Goal: Task Accomplishment & Management: Complete application form

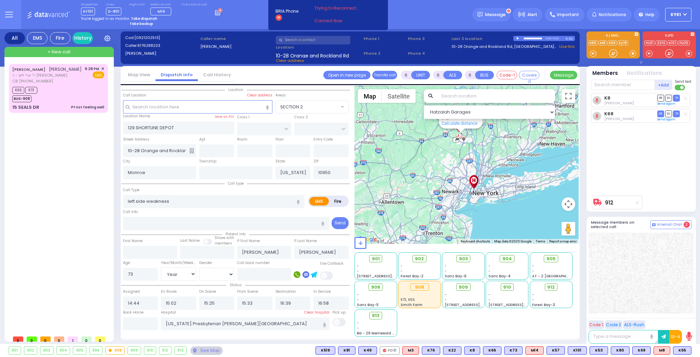
select select
select select "Year"
select select "[DEMOGRAPHIC_DATA]"
click at [74, 88] on div "K65 K73 BUS-908" at bounding box center [58, 93] width 92 height 17
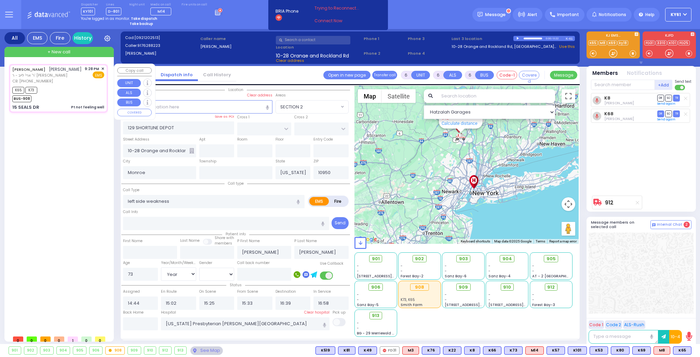
type input "1"
type input "0"
type input "1"
select select
type input "Pt not feeling well"
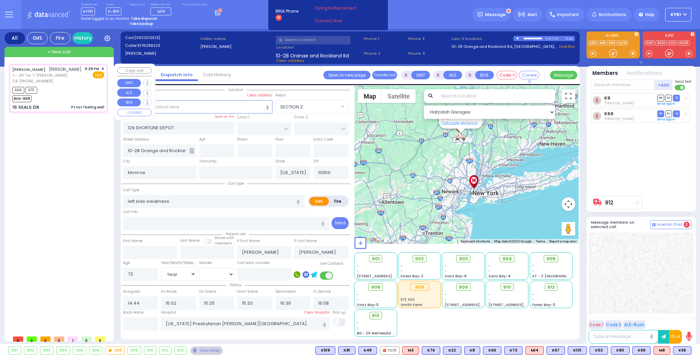
radio input "true"
type input "[PERSON_NAME]"
type input "WEINER"
type input "28"
select select "Year"
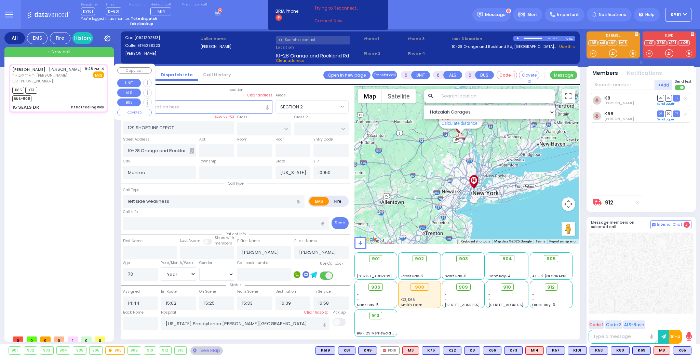
select select "[DEMOGRAPHIC_DATA]"
type input "8456371368"
type input "21:28"
type input "21:31"
type input "21:40"
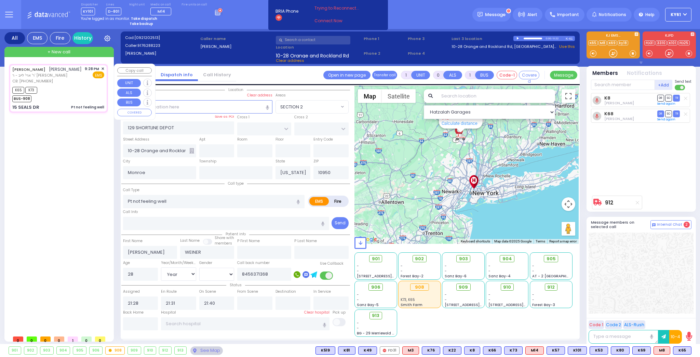
select select "Hatzalah Garages"
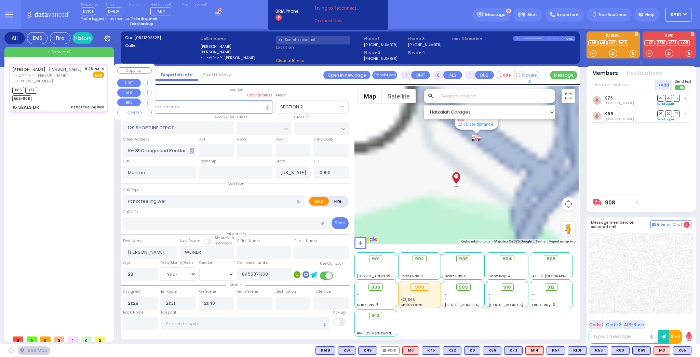
type input "[PERSON_NAME] DR"
type input "FORGE RD"
type input "15 SEALS DR"
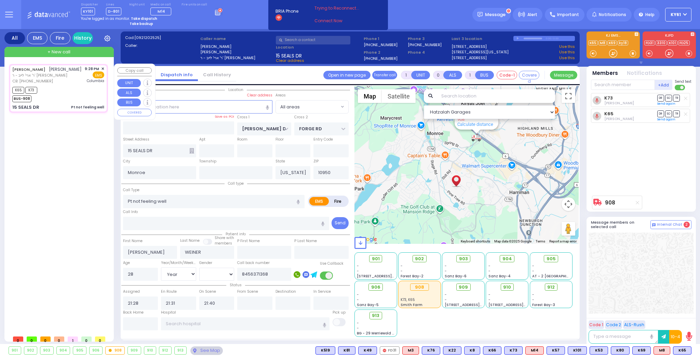
select select
radio input "true"
select select "Year"
select select "[DEMOGRAPHIC_DATA]"
type input "[US_STATE][GEOGRAPHIC_DATA]- [GEOGRAPHIC_DATA]"
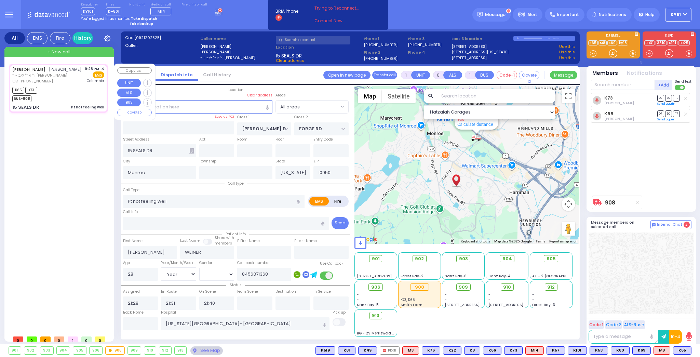
select select "Hatzalah Garages"
select select
radio input "true"
select select "Year"
select select "[DEMOGRAPHIC_DATA]"
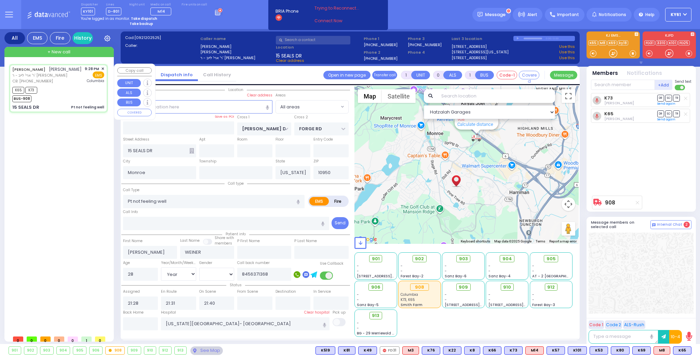
type input "22:00"
select select "Hatzalah Garages"
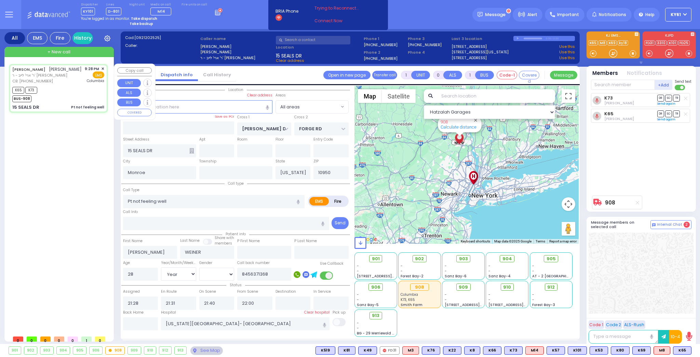
select select
radio input "true"
select select "Year"
select select "[DEMOGRAPHIC_DATA]"
type input "21:58"
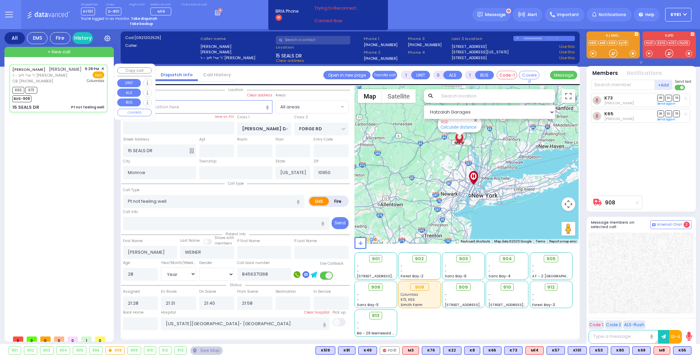
select select "Hatzalah Garages"
select select
radio input "true"
select select "Year"
select select "[DEMOGRAPHIC_DATA]"
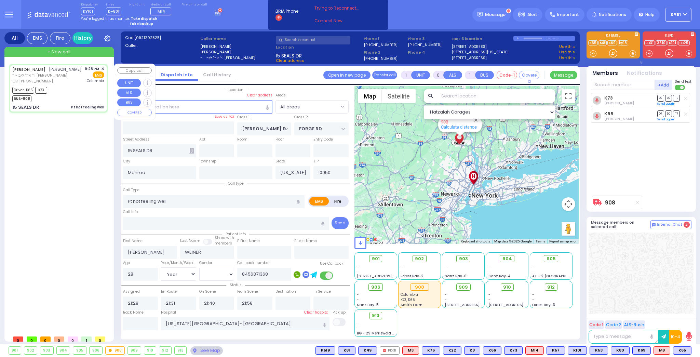
select select "Hatzalah Garages"
select select
radio input "true"
select select "Year"
select select "[DEMOGRAPHIC_DATA]"
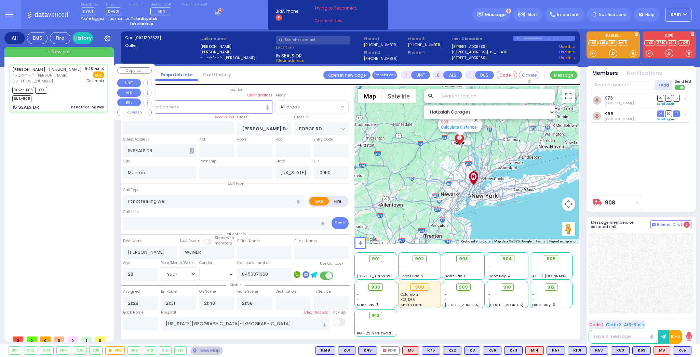
select select "Hatzalah Garages"
type input "6"
select select
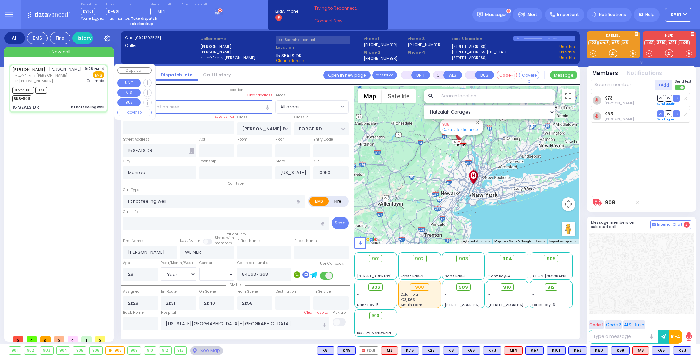
radio input "true"
type input "Unknown"
select select "Year"
select select "[DEMOGRAPHIC_DATA]"
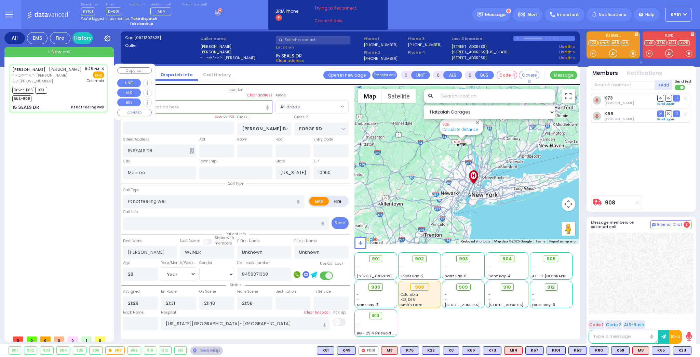
select select "Hatzalah Garages"
select select
radio input "true"
select select "Year"
select select "[DEMOGRAPHIC_DATA]"
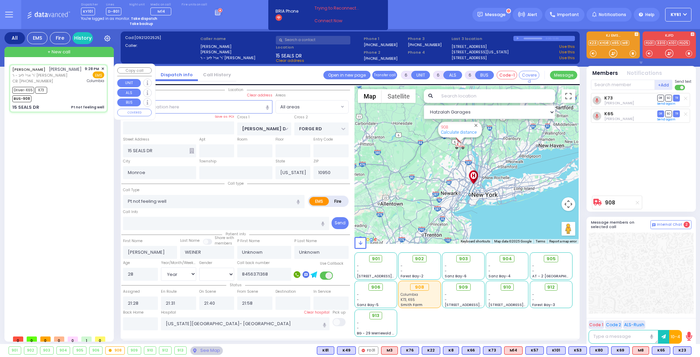
select select "Hatzalah Garages"
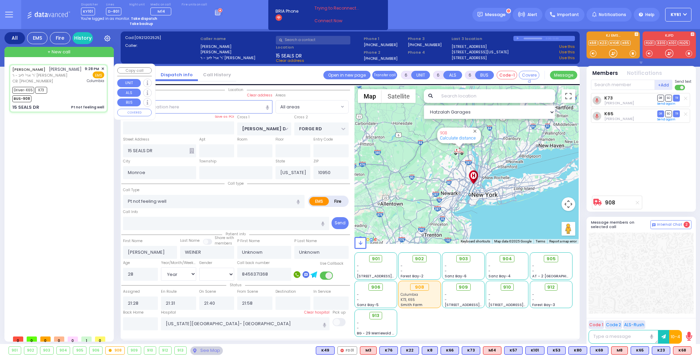
select select
radio input "true"
type input "[PERSON_NAME]"
type input "Weiner"
select select "Year"
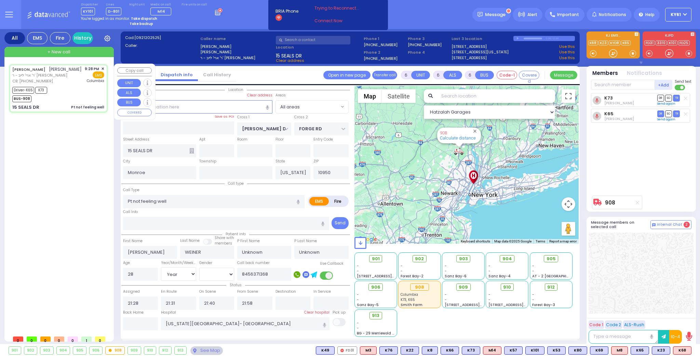
select select "[DEMOGRAPHIC_DATA]"
select select "Hatzalah Garages"
select select
radio input "true"
select select "Year"
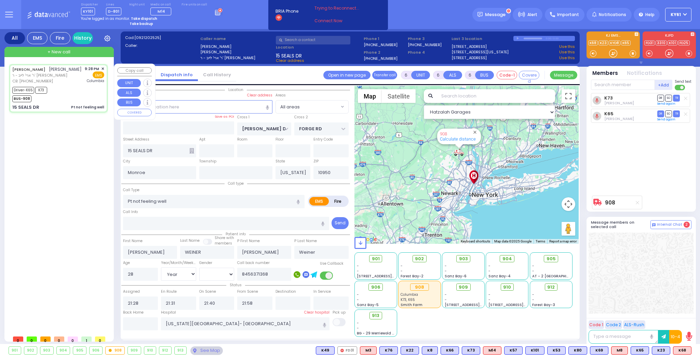
select select "[DEMOGRAPHIC_DATA]"
select select "Hatzalah Garages"
select select
radio input "true"
select select "Year"
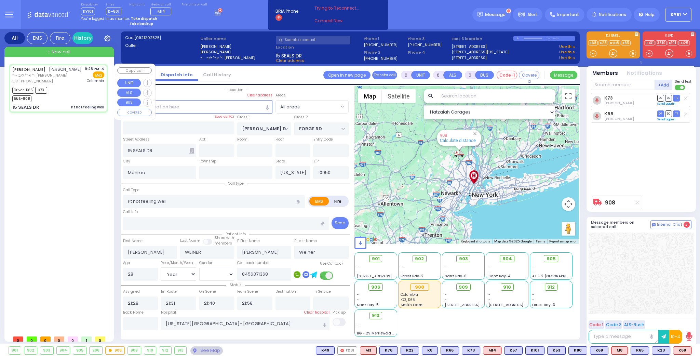
select select "[DEMOGRAPHIC_DATA]"
select select "Hatzalah Garages"
select select
radio input "true"
select select "Year"
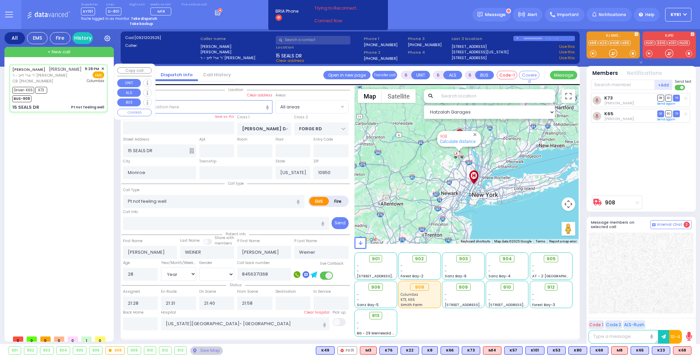
select select "[DEMOGRAPHIC_DATA]"
select select "Hatzalah Garages"
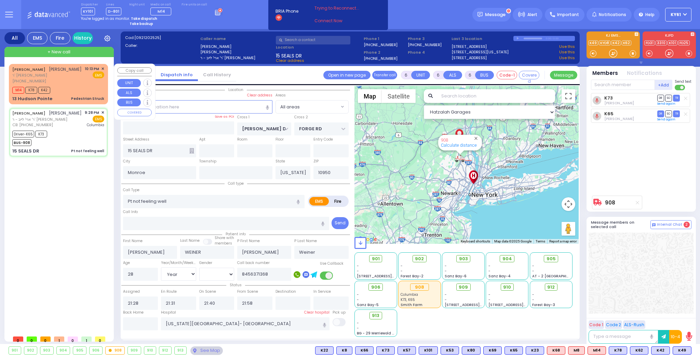
select select
radio input "true"
select select "Year"
select select "[DEMOGRAPHIC_DATA]"
select select "Hatzalah Garages"
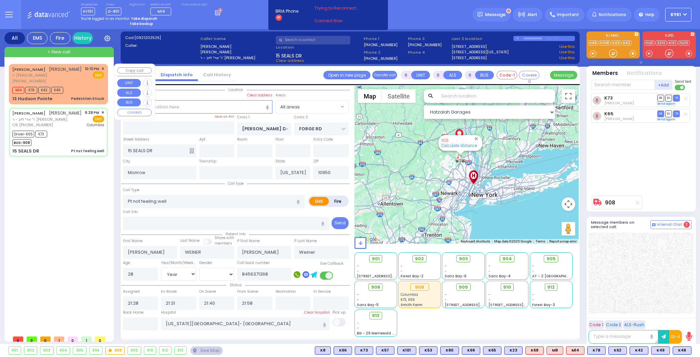
select select
radio input "true"
select select "Year"
select select "[DEMOGRAPHIC_DATA]"
select select "Hatzalah Garages"
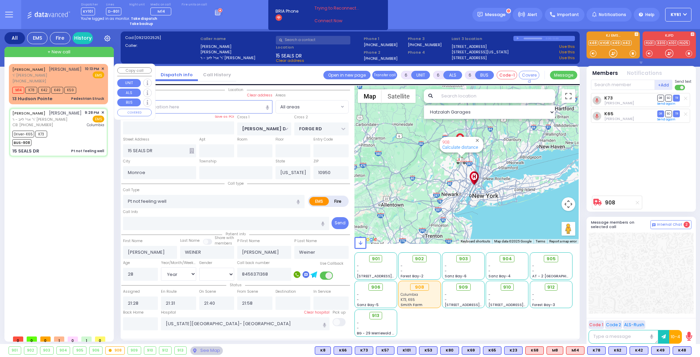
select select
radio input "true"
select select "Year"
select select "[DEMOGRAPHIC_DATA]"
select select "Hatzalah Garages"
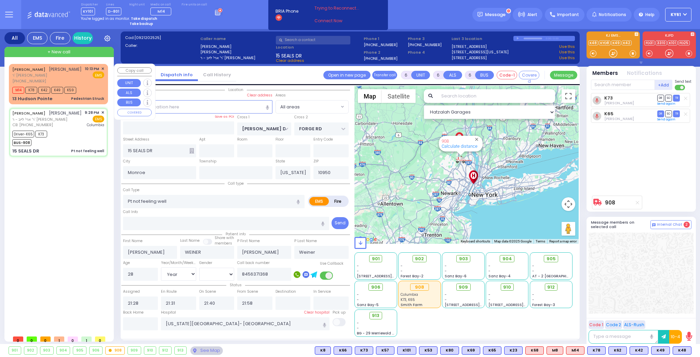
select select
radio input "true"
select select "Year"
select select "[DEMOGRAPHIC_DATA]"
select select "Hatzalah Garages"
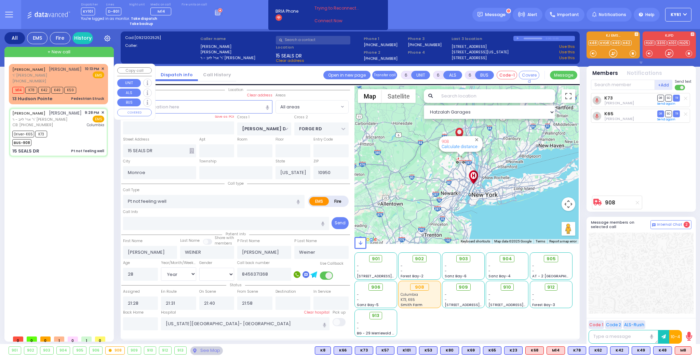
select select
radio input "true"
select select "Year"
select select "[DEMOGRAPHIC_DATA]"
select select "Hatzalah Garages"
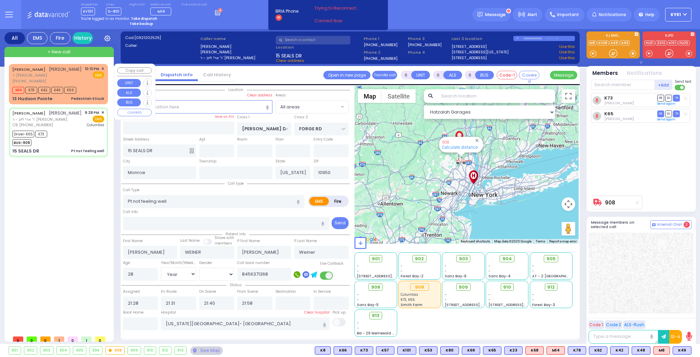
select select
radio input "true"
select select "Year"
select select "[DEMOGRAPHIC_DATA]"
select select "Hatzalah Garages"
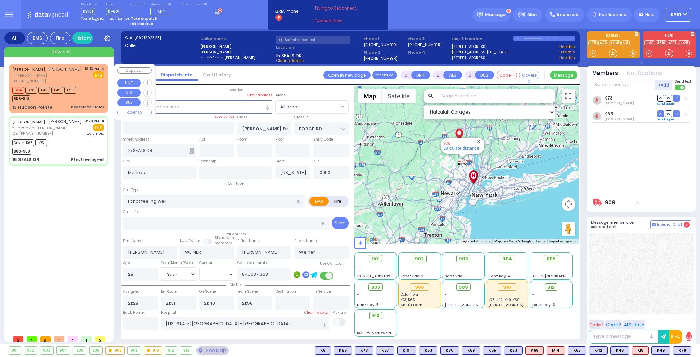
select select
radio input "true"
select select "Year"
select select "[DEMOGRAPHIC_DATA]"
select select "Hatzalah Garages"
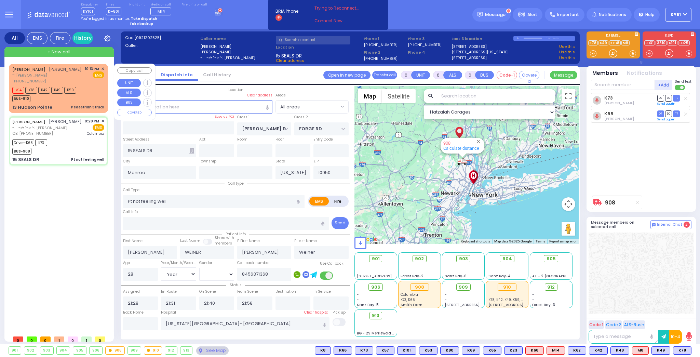
select select
radio input "true"
select select "Year"
select select "[DEMOGRAPHIC_DATA]"
select select "Hatzalah Garages"
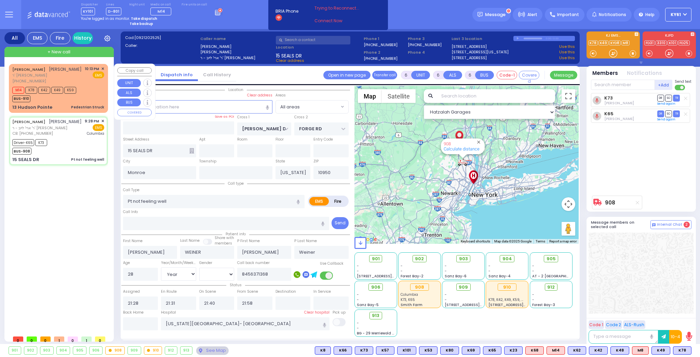
select select
radio input "true"
select select "Year"
select select "[DEMOGRAPHIC_DATA]"
select select "Hatzalah Garages"
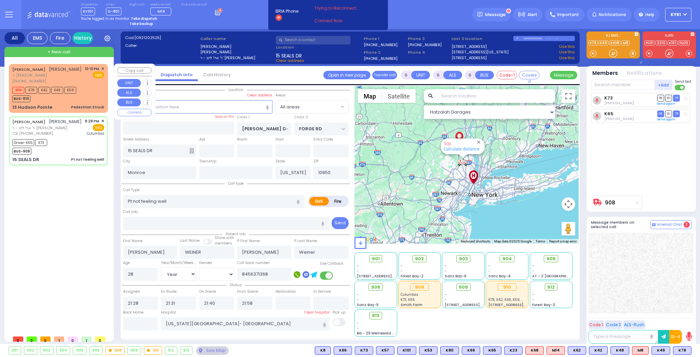
select select
radio input "true"
select select "Year"
select select "[DEMOGRAPHIC_DATA]"
select select "Hatzalah Garages"
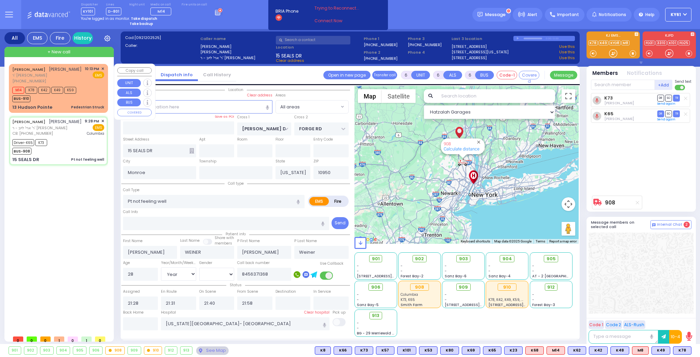
select select
radio input "true"
select select "Year"
select select "[DEMOGRAPHIC_DATA]"
select select "Hatzalah Garages"
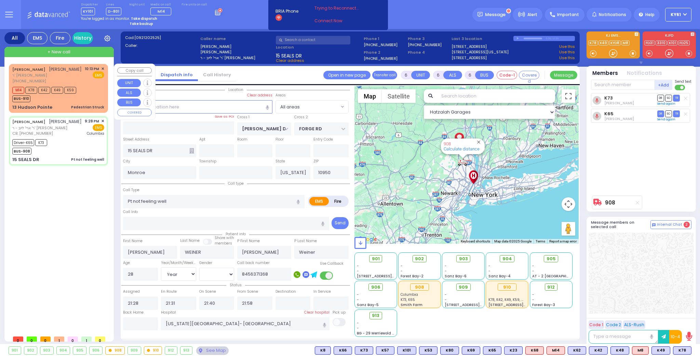
select select
radio input "true"
select select "Year"
select select "[DEMOGRAPHIC_DATA]"
select select "Hatzalah Garages"
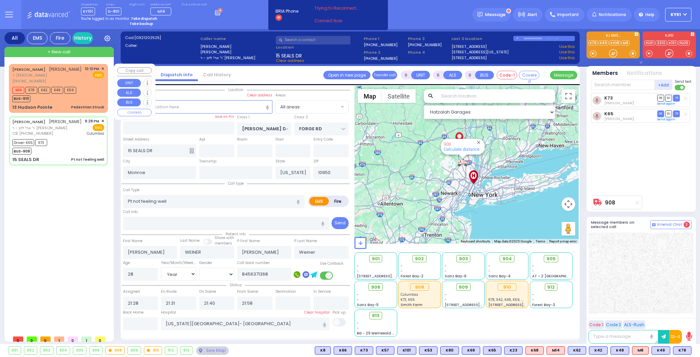
select select
radio input "true"
select select "Year"
select select "[DEMOGRAPHIC_DATA]"
select select "Hatzalah Garages"
